Goal: Check status: Check status

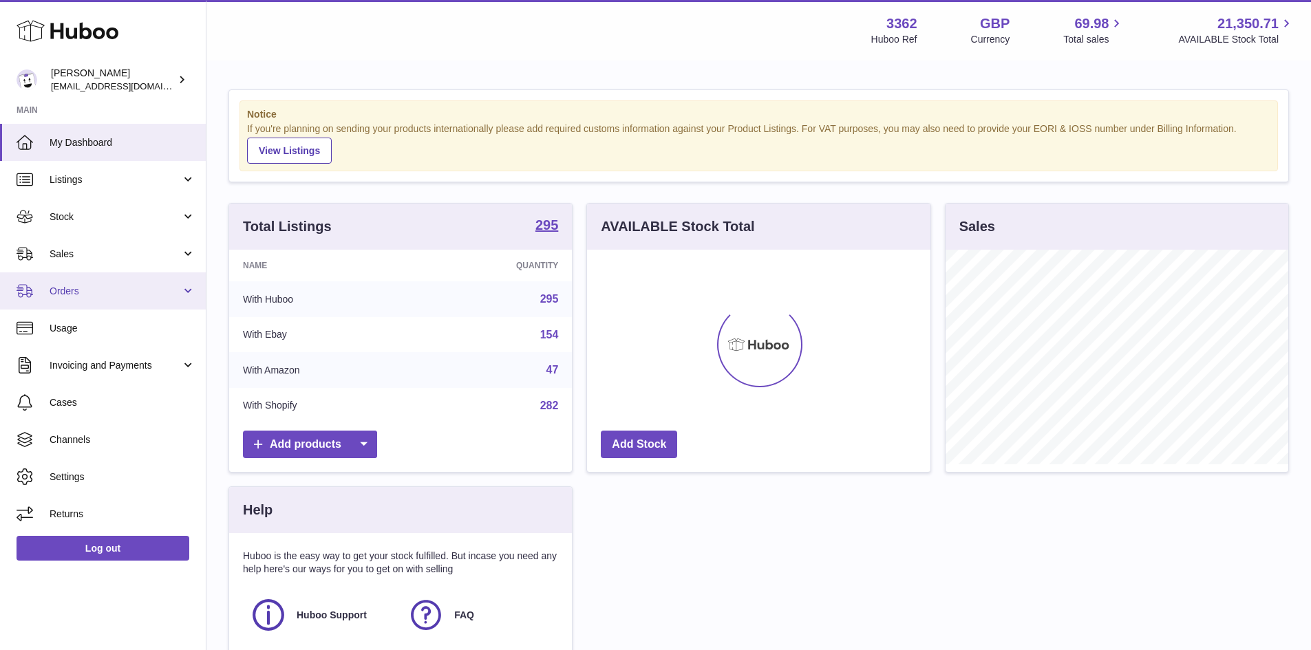
scroll to position [215, 343]
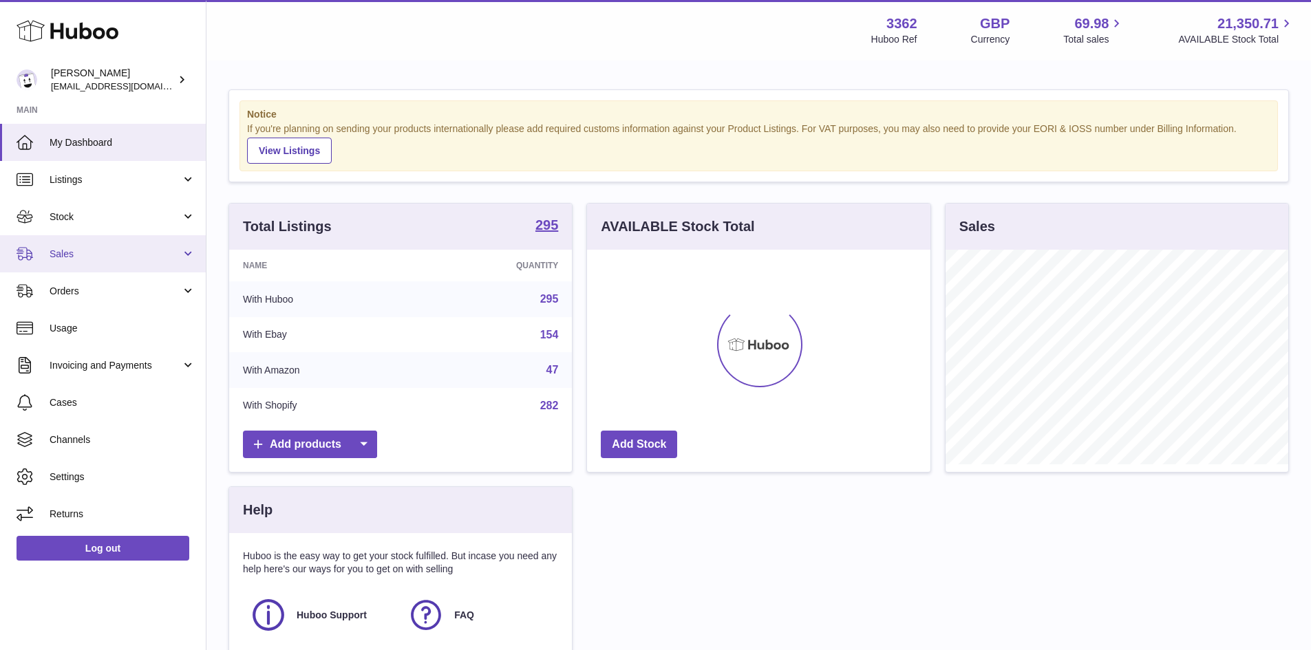
click at [66, 253] on span "Sales" at bounding box center [115, 254] width 131 height 13
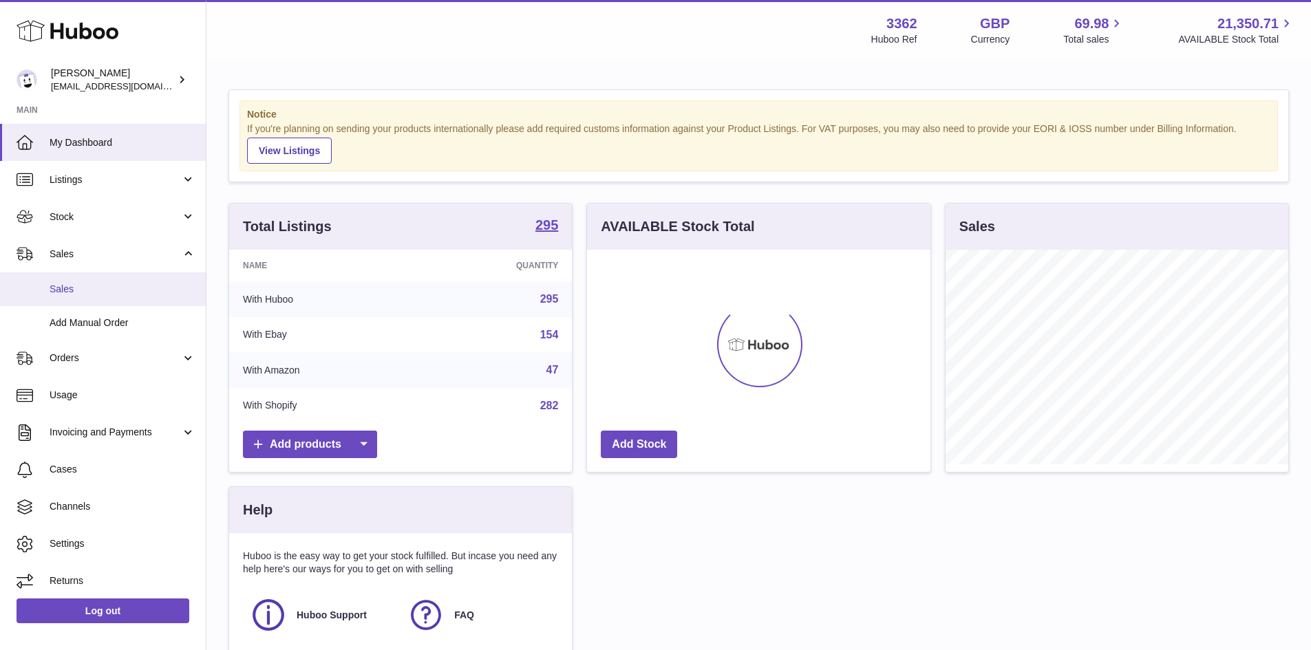
click at [72, 287] on span "Sales" at bounding box center [123, 289] width 146 height 13
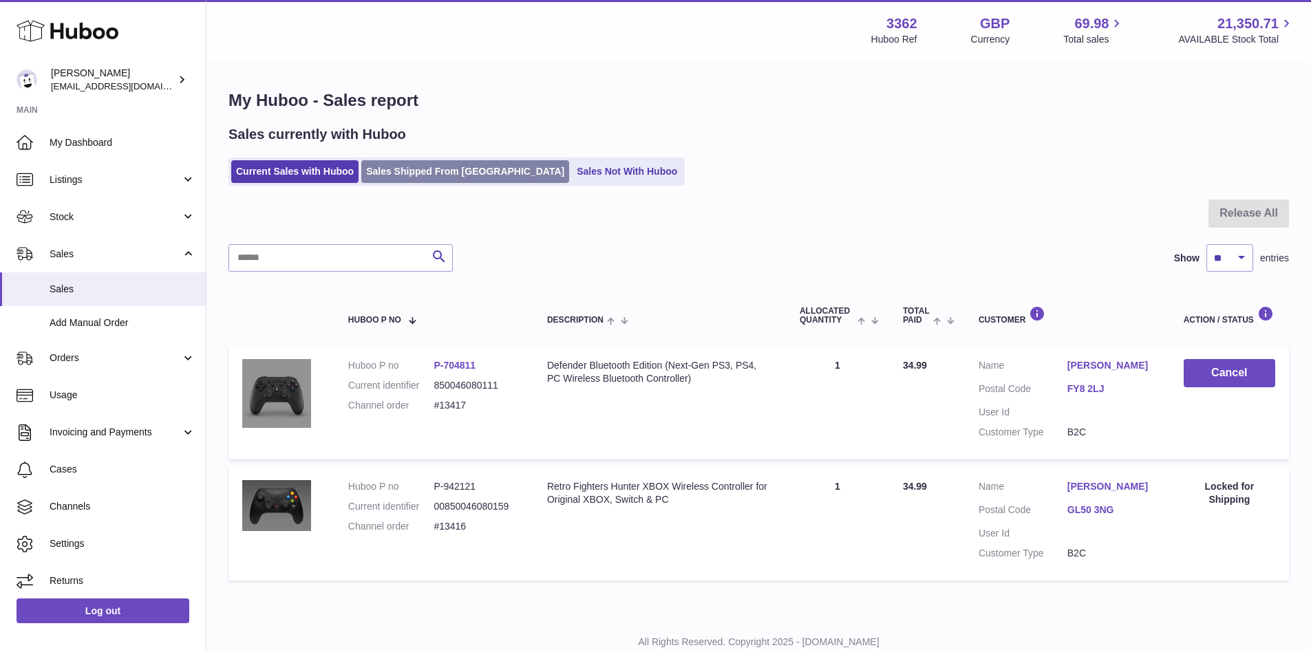
click at [432, 171] on link "Sales Shipped From [GEOGRAPHIC_DATA]" at bounding box center [465, 171] width 208 height 23
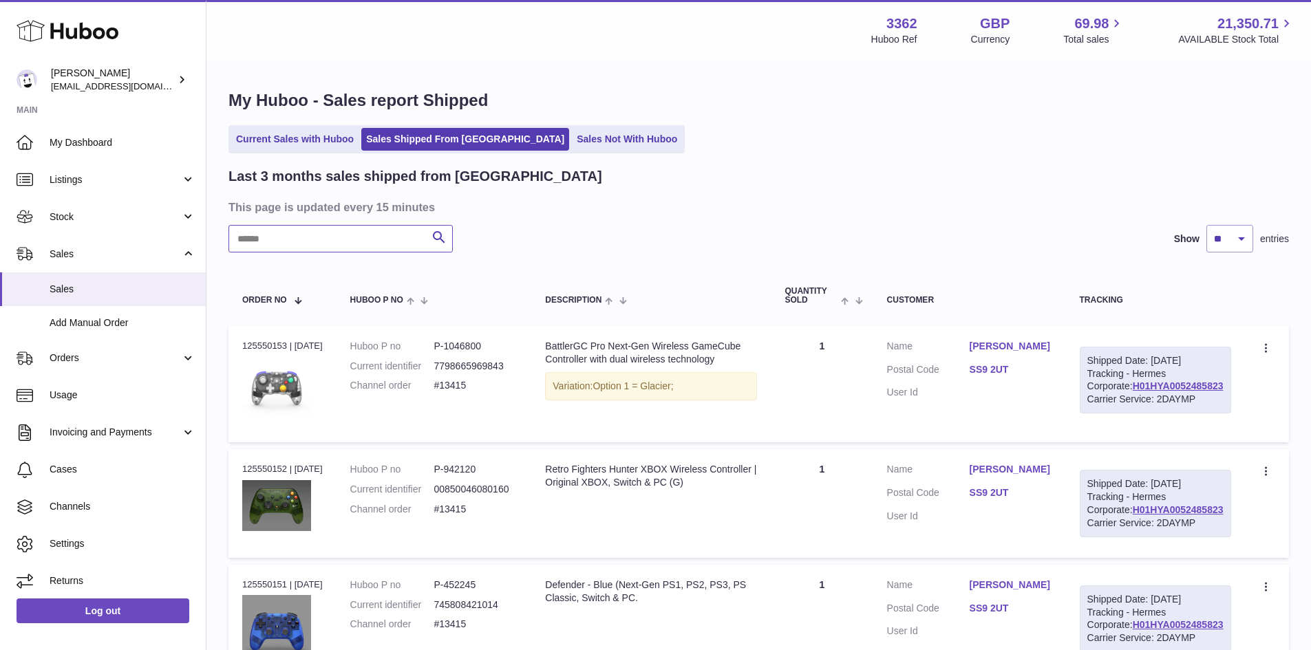
click at [276, 239] on input "text" at bounding box center [340, 239] width 224 height 28
paste input "*********"
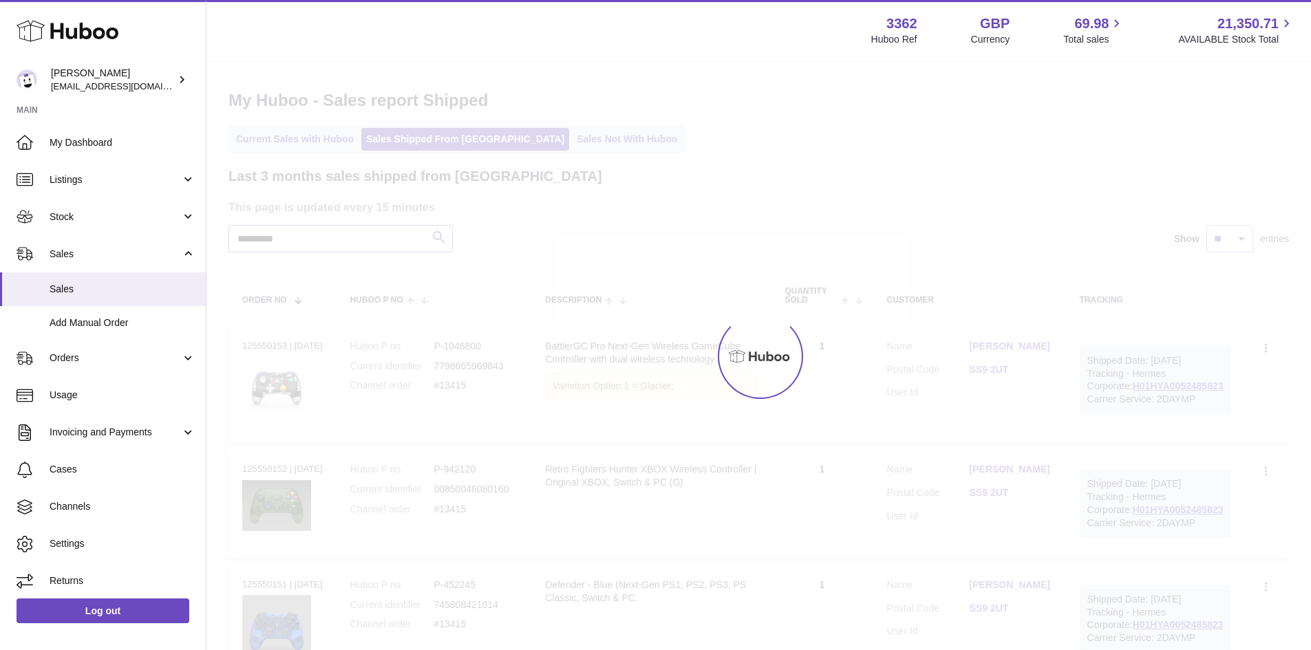
type input "*********"
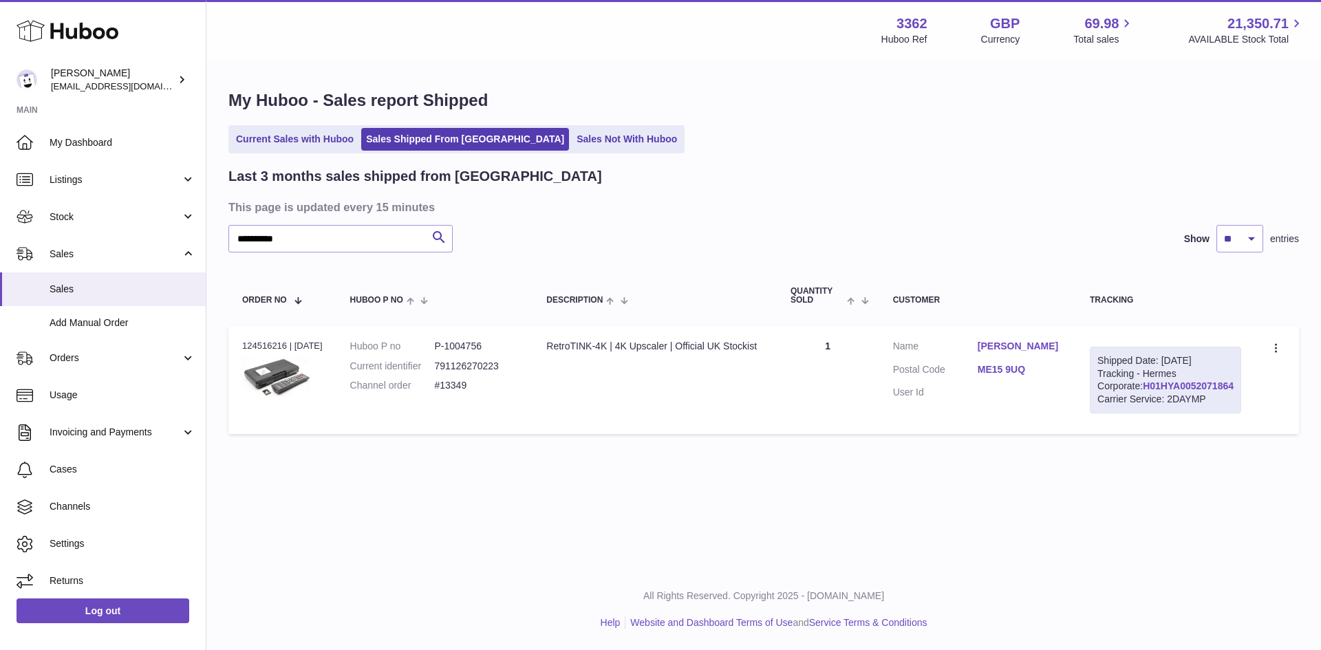
click at [1155, 392] on link "H01HYA0052071864" at bounding box center [1188, 386] width 91 height 11
drag, startPoint x: 989, startPoint y: 370, endPoint x: 1095, endPoint y: 381, distance: 106.5
click at [1076, 381] on td "Customer Name Aaron Penfold Postal Code ME15 9UQ User Id" at bounding box center [977, 380] width 197 height 109
copy dl "ME15 9UQ"
